Goal: Check status: Check status

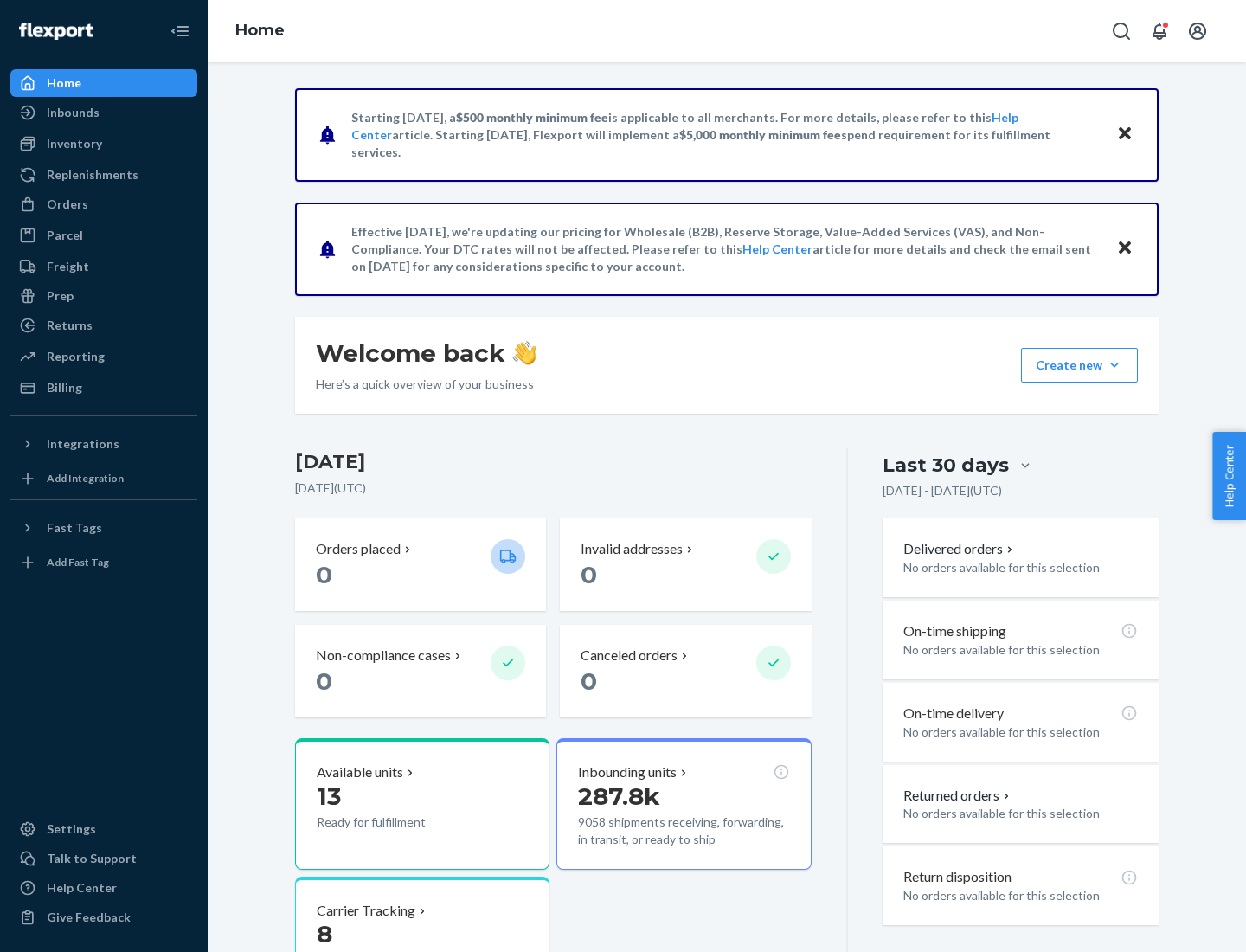
click at [1114, 365] on button "Create new Create new inbound Create new order Create new product" at bounding box center [1079, 365] width 116 height 34
click at [59, 296] on div "Prep" at bounding box center [60, 296] width 27 height 17
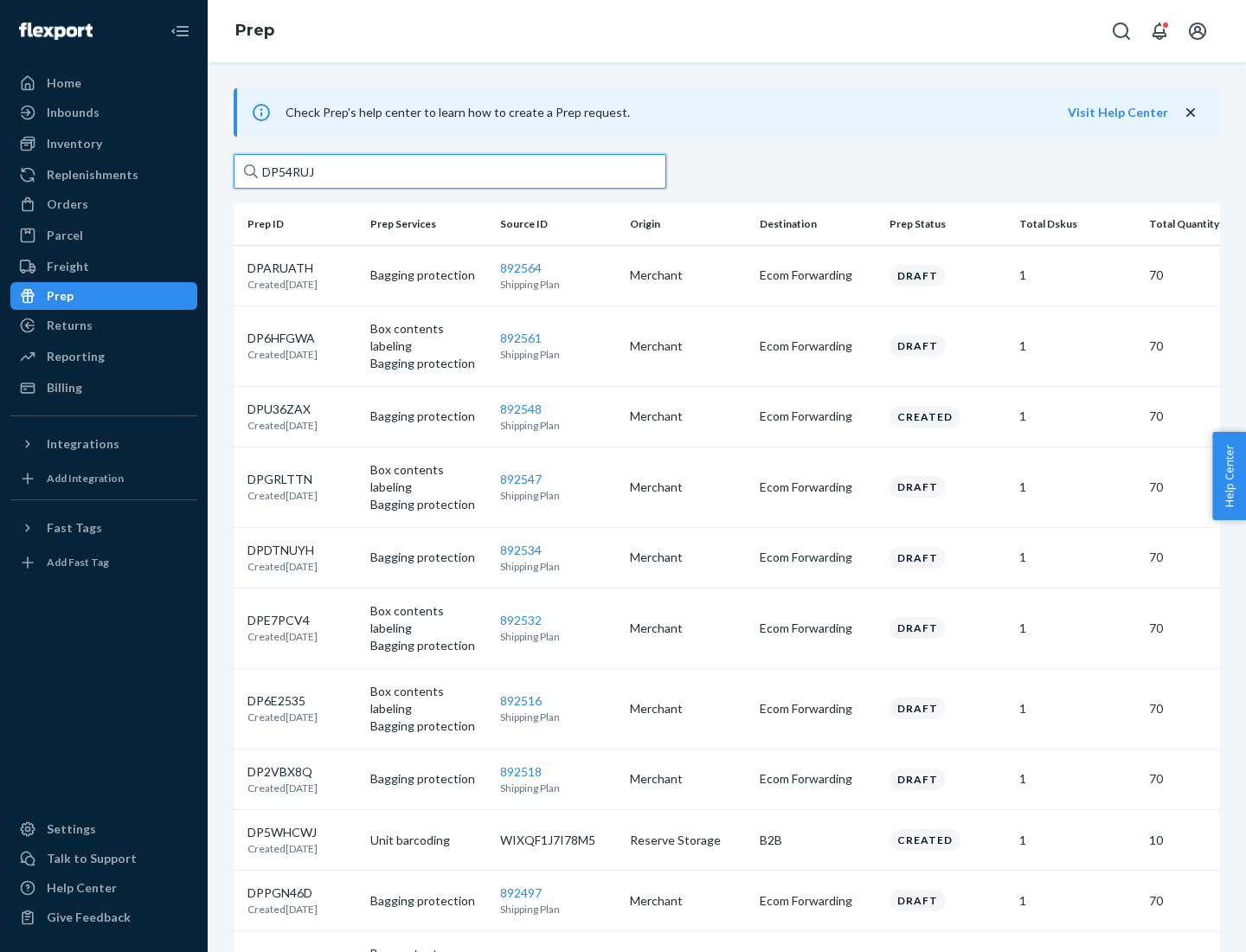
type input "DP54RUJL"
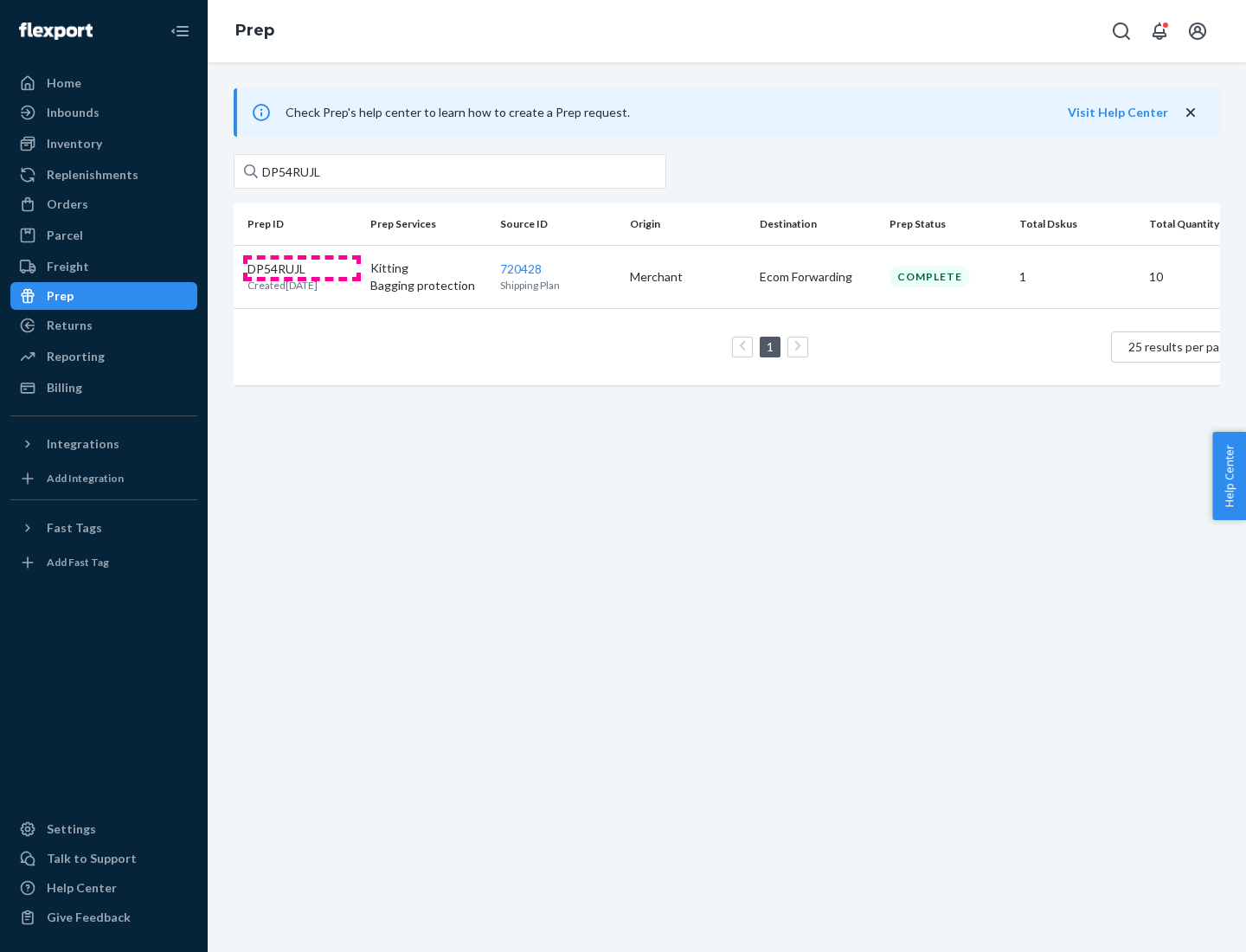
click at [302, 267] on p "DP54RUJL" at bounding box center [281, 269] width 70 height 17
